Goal: Information Seeking & Learning: Learn about a topic

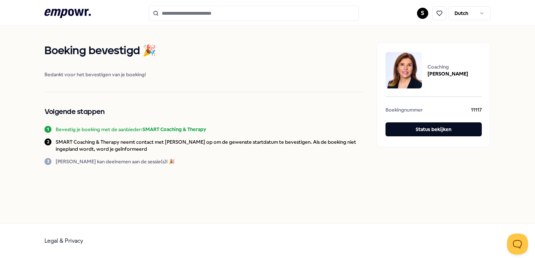
click at [180, 12] on input "Search for products, categories or subcategories" at bounding box center [254, 13] width 210 height 15
click at [76, 15] on icon ".empowr-logo_svg__cls-1{fill:#03032f}" at bounding box center [67, 13] width 46 height 13
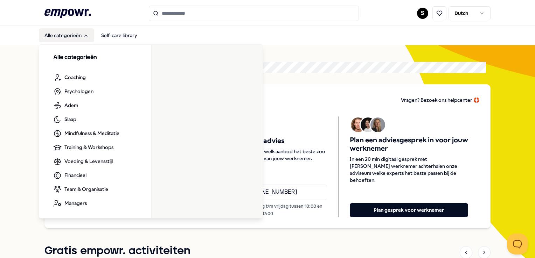
click at [54, 30] on button "Alle categorieën" at bounding box center [66, 35] width 55 height 14
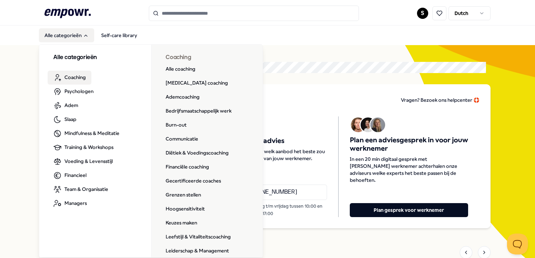
click at [80, 79] on span "Coaching" at bounding box center [74, 77] width 21 height 8
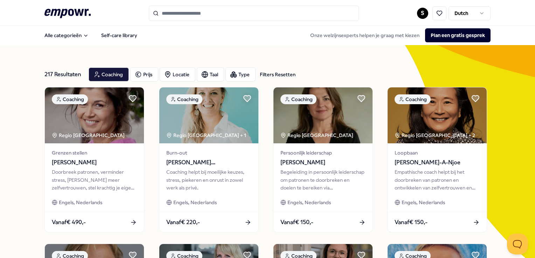
click at [180, 16] on input "Search for products, categories or subcategories" at bounding box center [254, 13] width 210 height 15
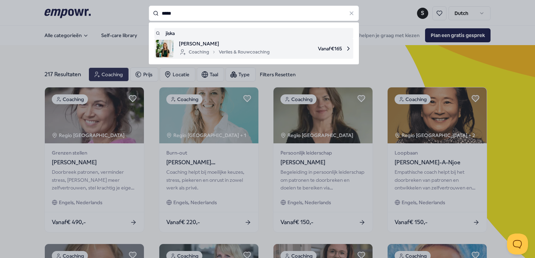
click at [208, 45] on span "[PERSON_NAME]" at bounding box center [224, 44] width 91 height 8
type input "*****"
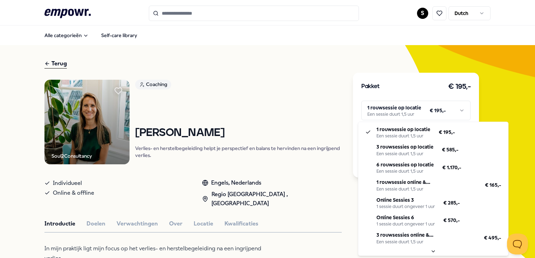
click at [462, 110] on html ".empowr-logo_svg__cls-1{fill:#03032f} S Dutch Alle categorieën Self-care librar…" at bounding box center [267, 129] width 535 height 258
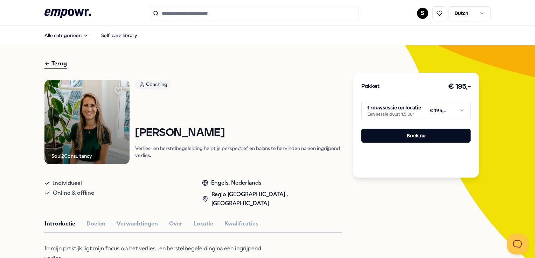
click at [456, 107] on html ".empowr-logo_svg__cls-1{fill:#03032f} S Dutch Alle categorieën Self-care librar…" at bounding box center [267, 129] width 535 height 258
click at [311, 241] on html ".empowr-logo_svg__cls-1{fill:#03032f} S Dutch Alle categorieën Self-care librar…" at bounding box center [267, 129] width 535 height 258
click at [101, 219] on button "Doelen" at bounding box center [95, 223] width 19 height 9
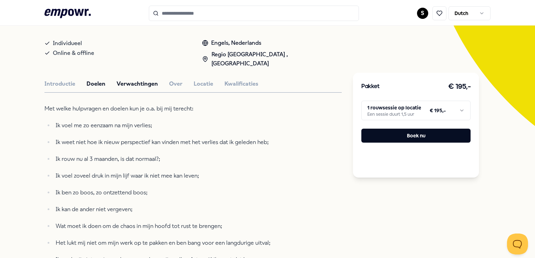
click at [137, 79] on button "Verwachtingen" at bounding box center [137, 83] width 41 height 9
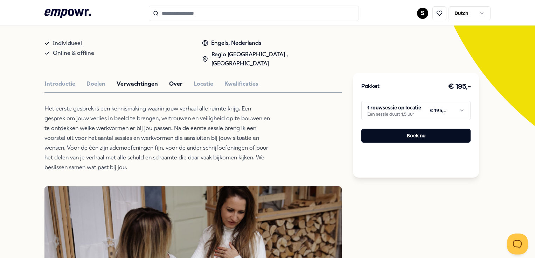
click at [175, 79] on button "Over" at bounding box center [175, 83] width 13 height 9
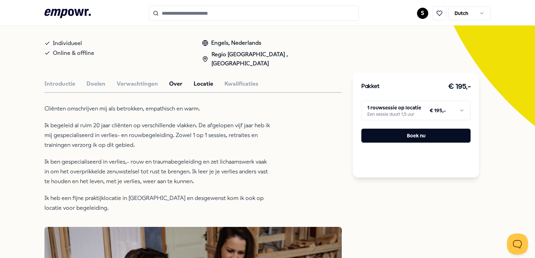
click at [203, 79] on button "Locatie" at bounding box center [204, 83] width 20 height 9
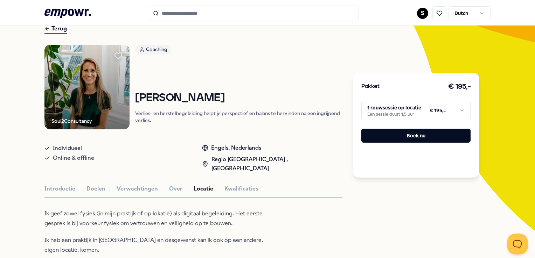
scroll to position [0, 0]
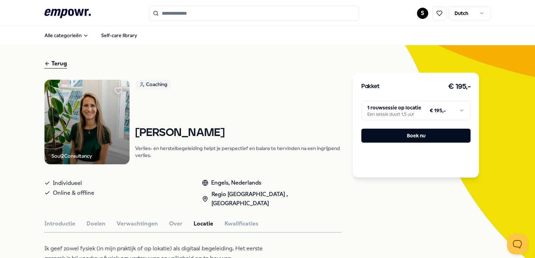
click at [438, 112] on html ".empowr-logo_svg__cls-1{fill:#03032f} S Dutch Alle categorieën Self-care librar…" at bounding box center [267, 129] width 535 height 258
